Goal: Information Seeking & Learning: Find specific fact

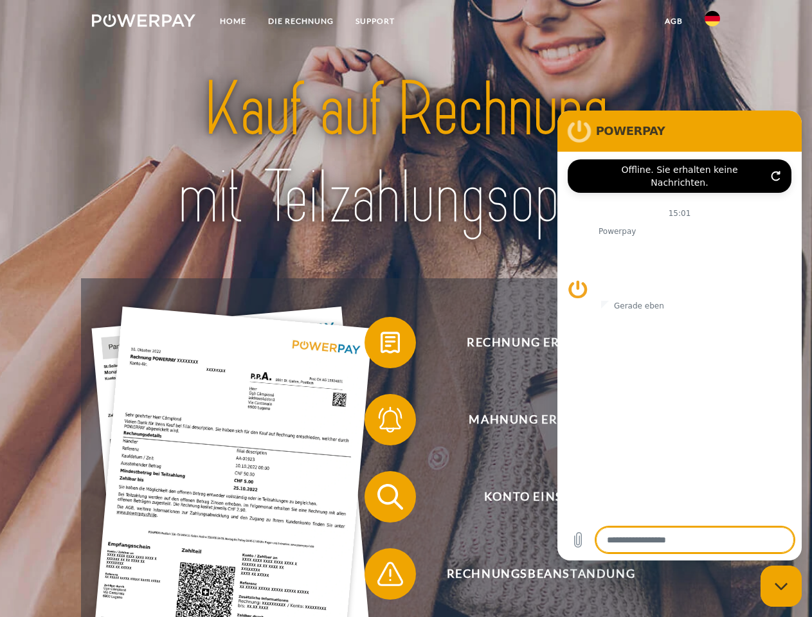
click at [143, 23] on img at bounding box center [144, 20] width 104 height 13
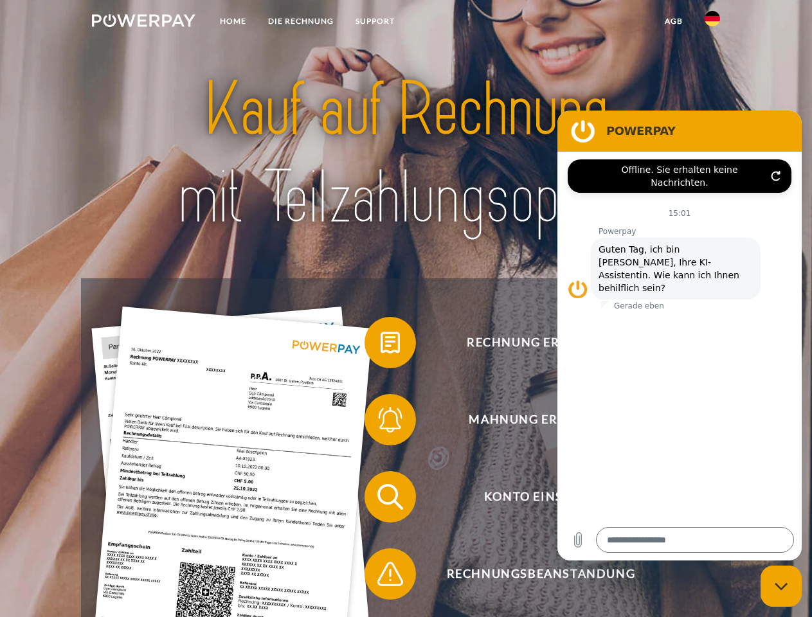
click at [713, 23] on img at bounding box center [712, 18] width 15 height 15
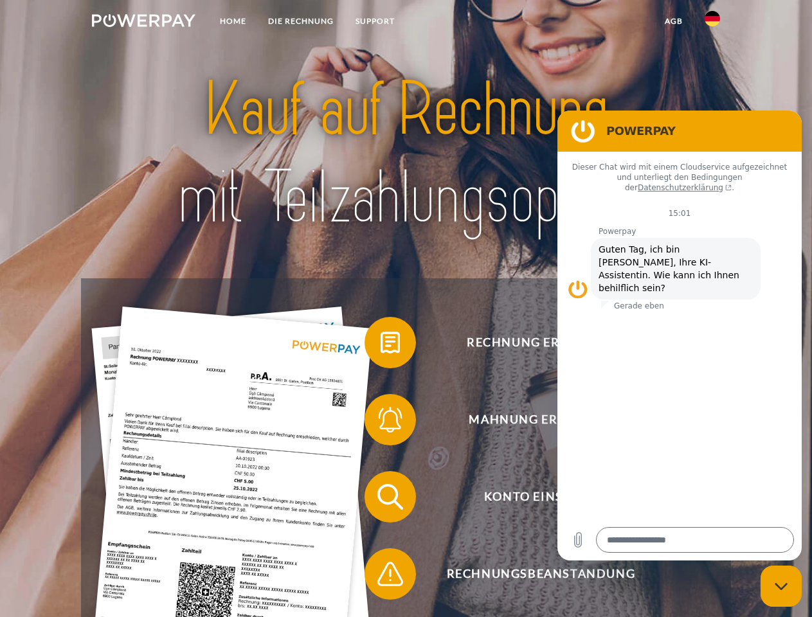
click at [673, 21] on link "agb" at bounding box center [674, 21] width 40 height 23
click at [381, 345] on span at bounding box center [371, 343] width 64 height 64
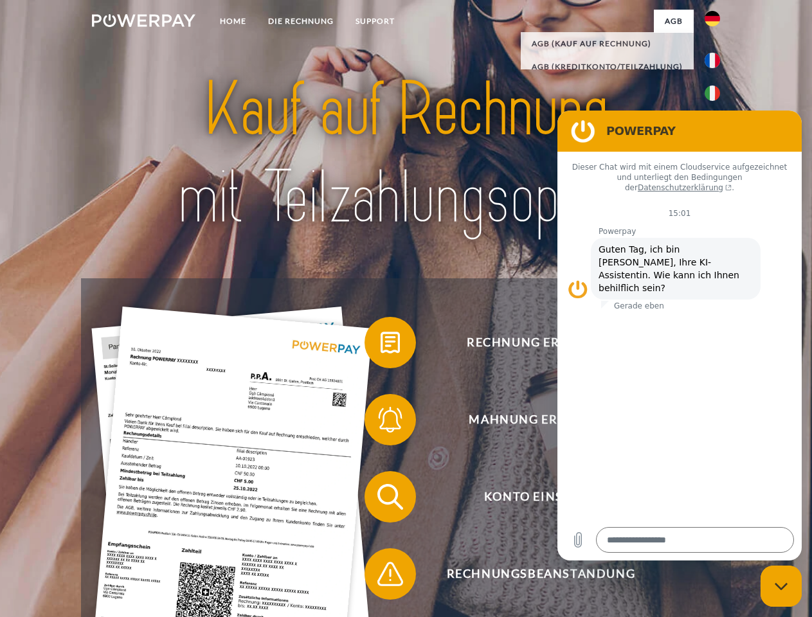
click at [381, 423] on span at bounding box center [371, 420] width 64 height 64
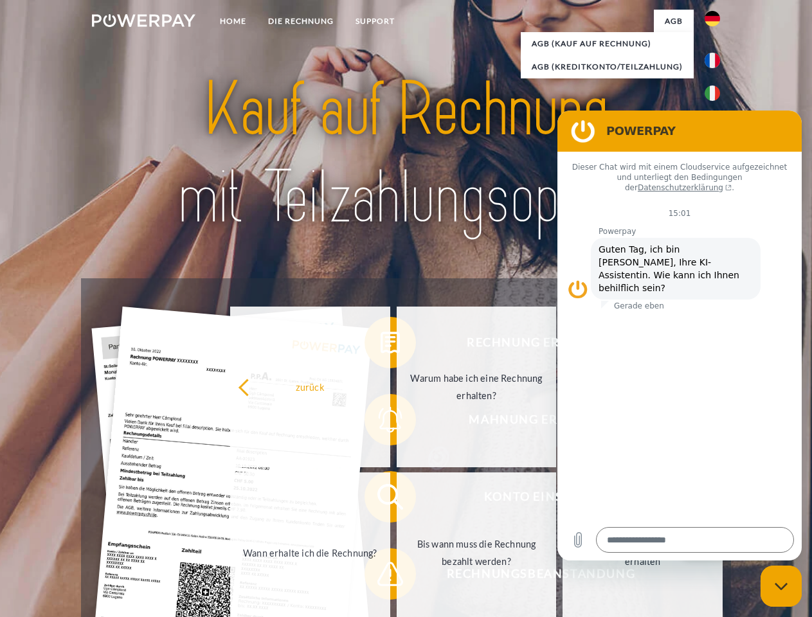
click at [397, 500] on link "Bis wann muss die Rechnung bezahlt werden?" at bounding box center [477, 553] width 160 height 161
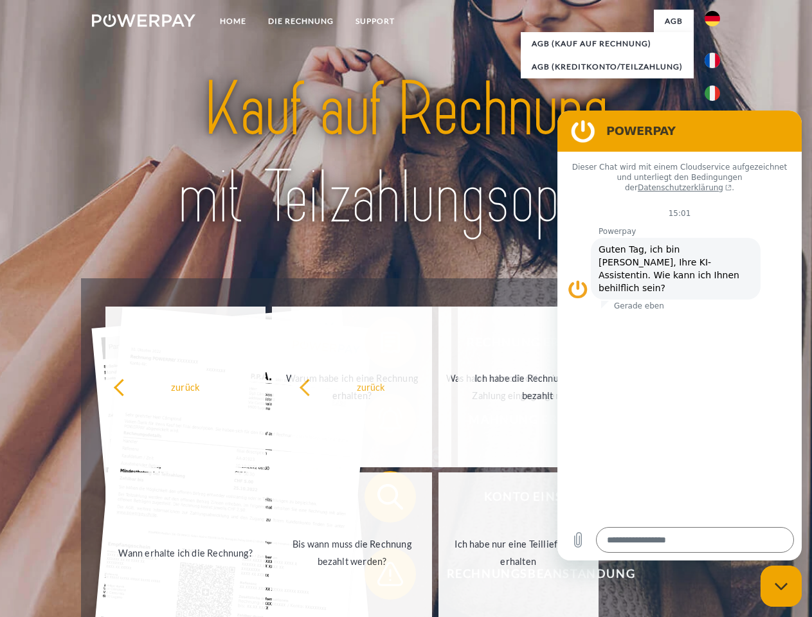
click at [381, 577] on span at bounding box center [371, 574] width 64 height 64
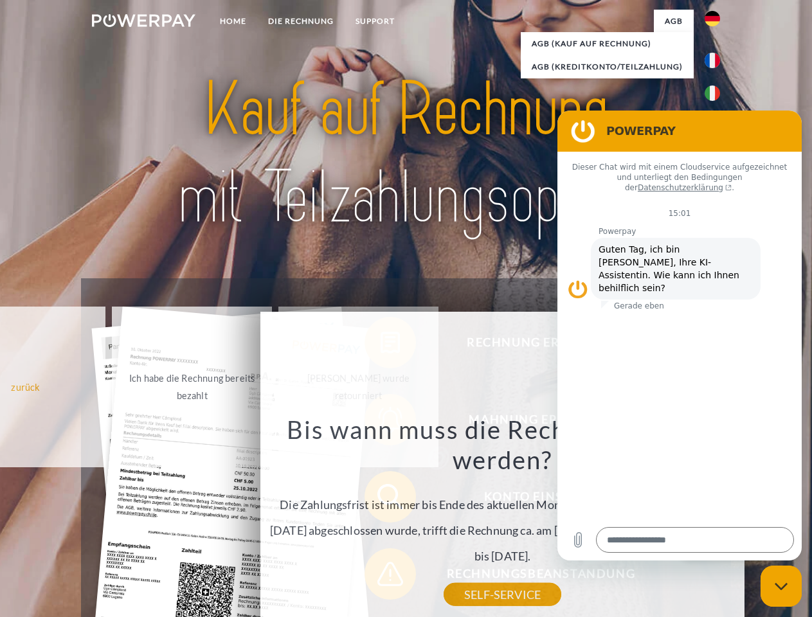
click at [781, 587] on icon "Messaging-Fenster schließen" at bounding box center [782, 587] width 14 height 8
type textarea "*"
